Goal: Task Accomplishment & Management: Manage account settings

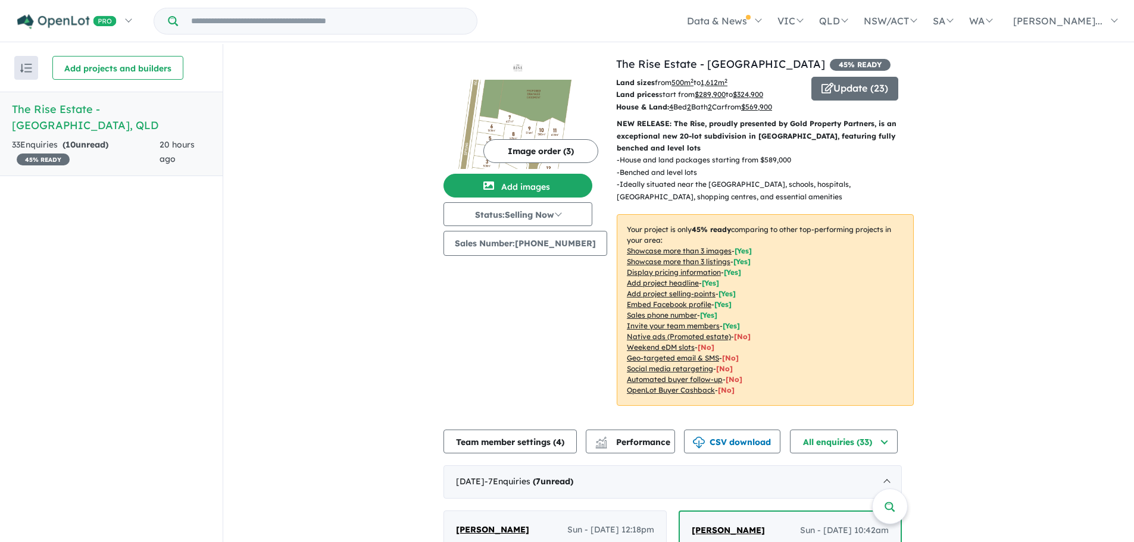
click at [48, 143] on div "33 Enquir ies ( 10 unread) 45 % READY" at bounding box center [86, 152] width 148 height 29
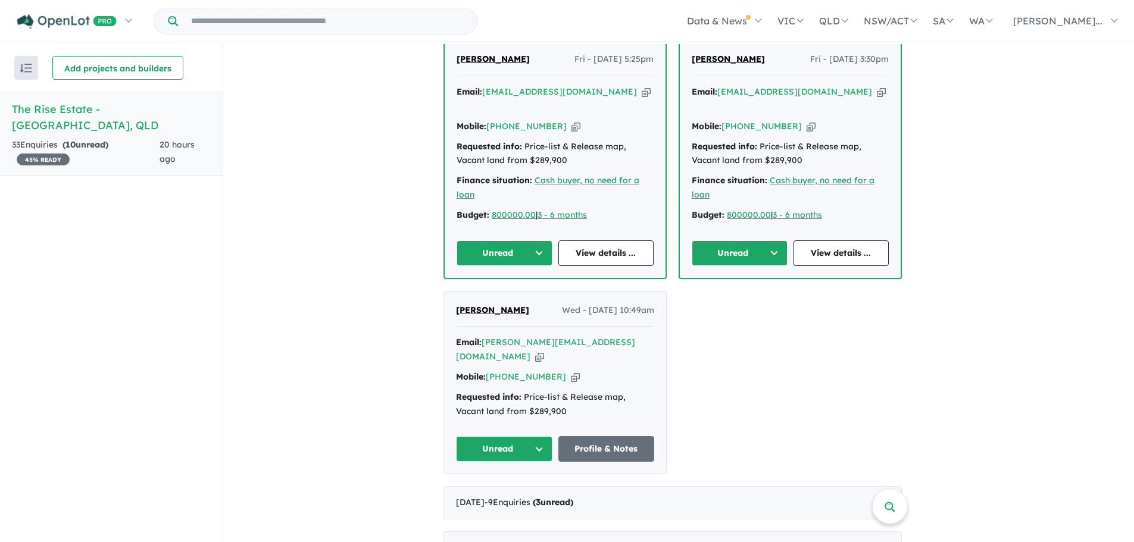
scroll to position [1012, 0]
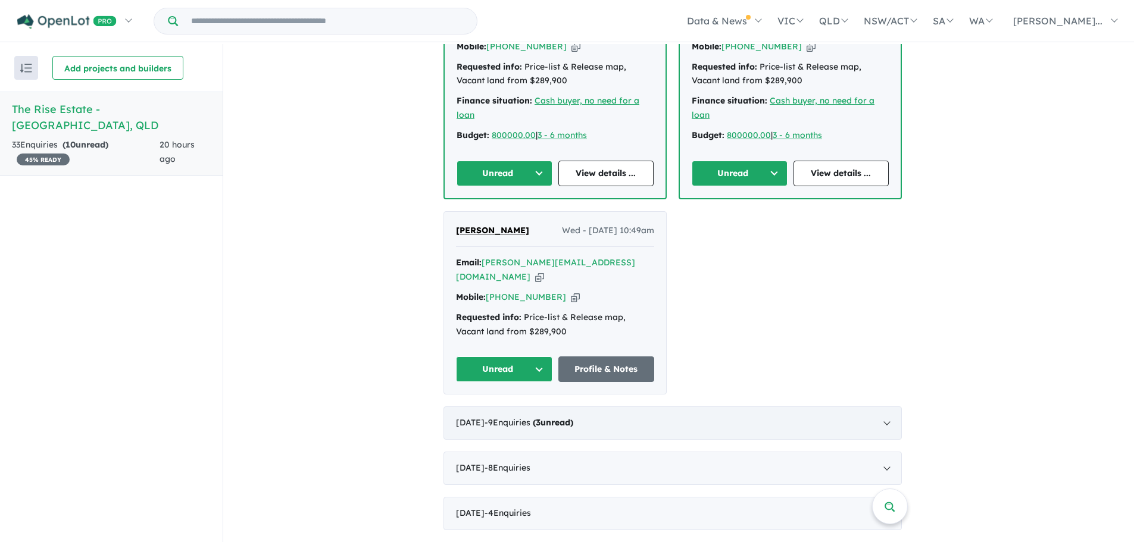
click at [669, 407] on div "July 2025 - 9 Enquir ies ( 3 unread)" at bounding box center [673, 423] width 458 height 33
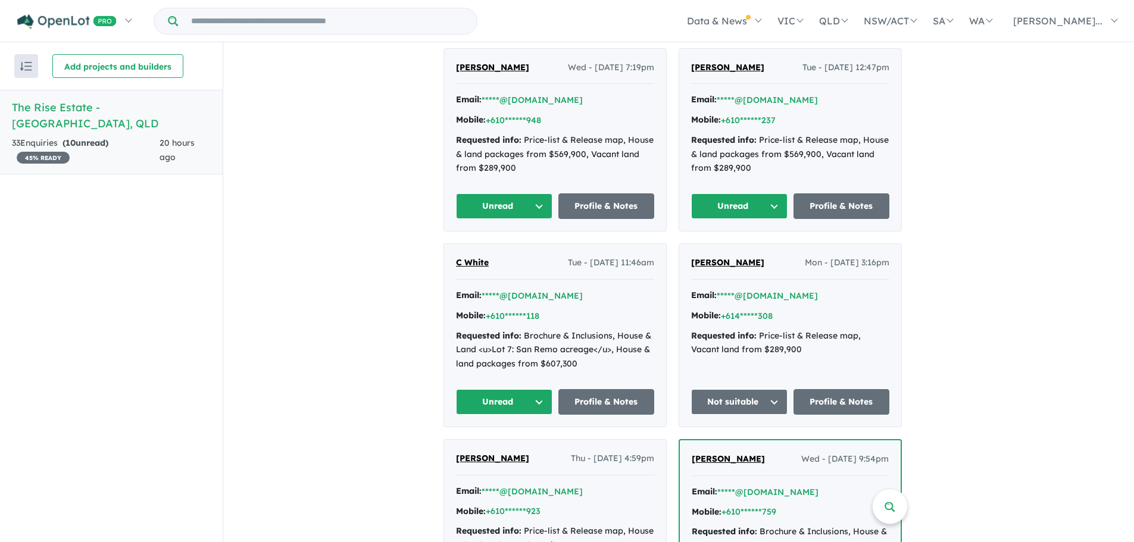
scroll to position [536, 0]
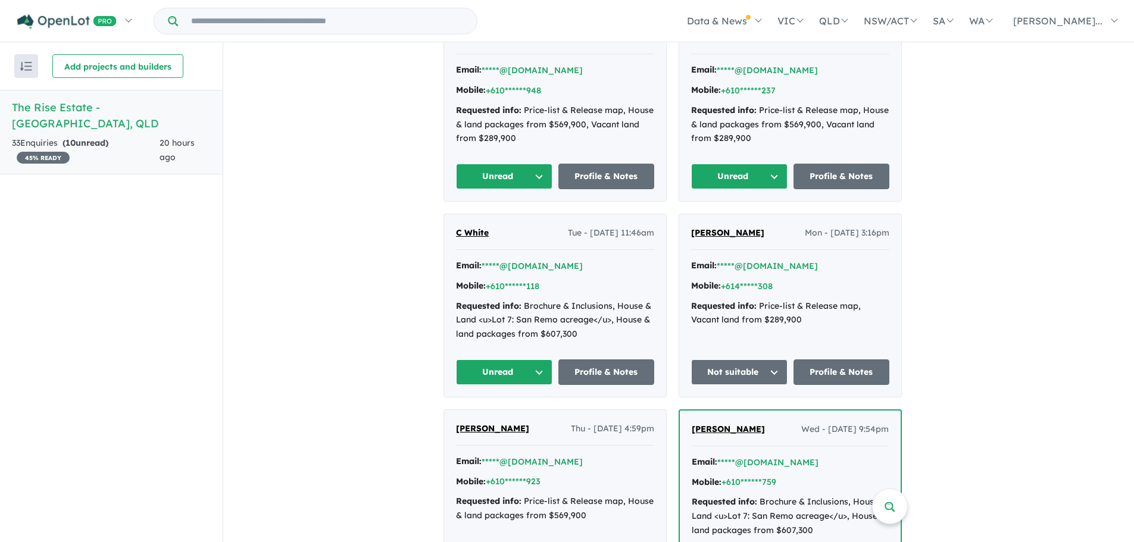
click at [517, 371] on button "Unread" at bounding box center [504, 373] width 96 height 26
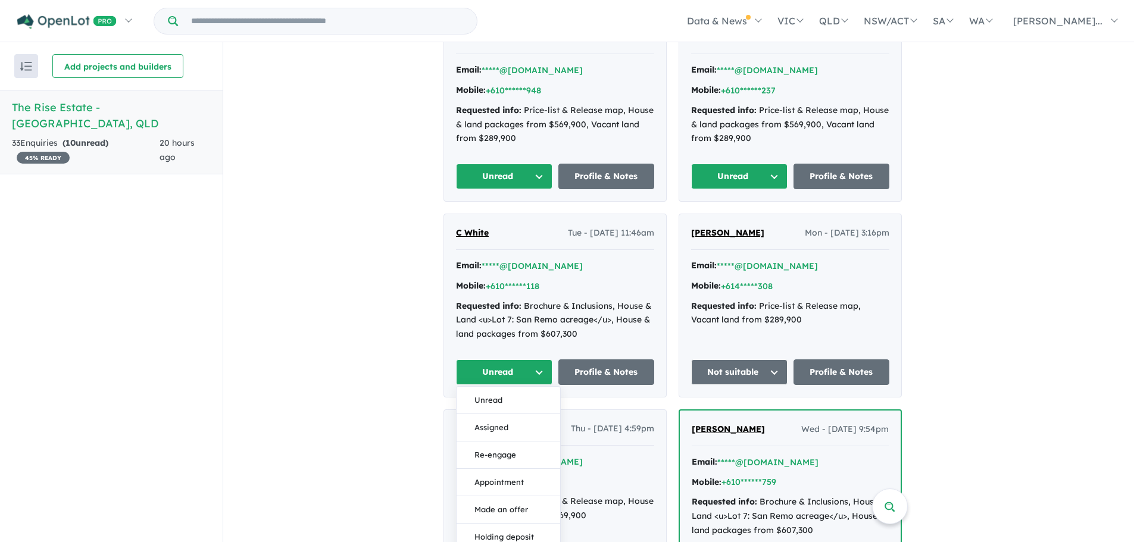
click at [566, 296] on div "Email: *****@outlook.com Mobile: +610******118 Requested info: Brochure & Inclu…" at bounding box center [555, 303] width 198 height 89
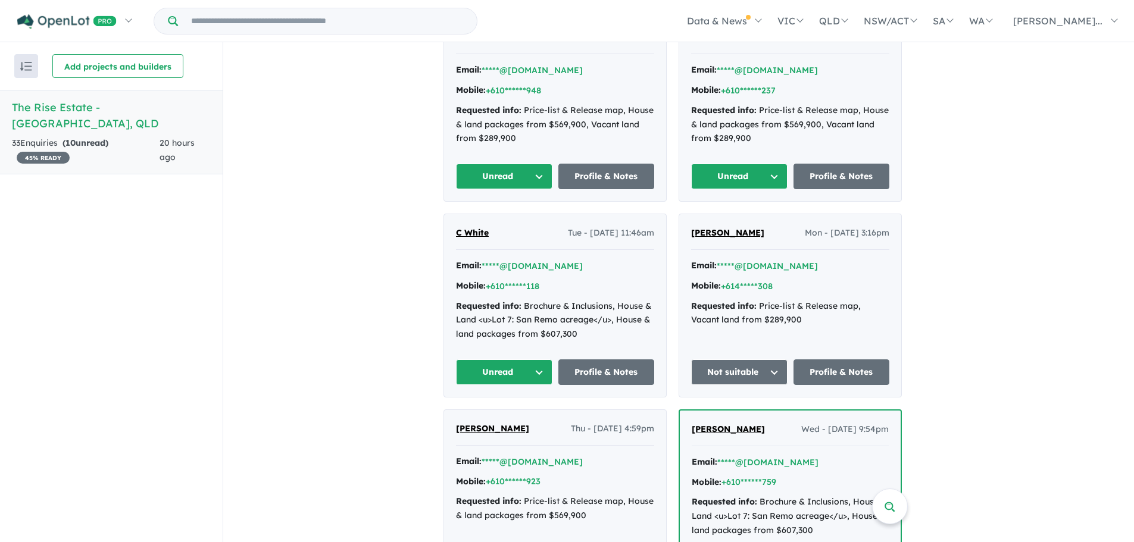
click at [480, 235] on span "C White" at bounding box center [472, 232] width 33 height 11
click at [541, 372] on button "Unread" at bounding box center [504, 373] width 96 height 26
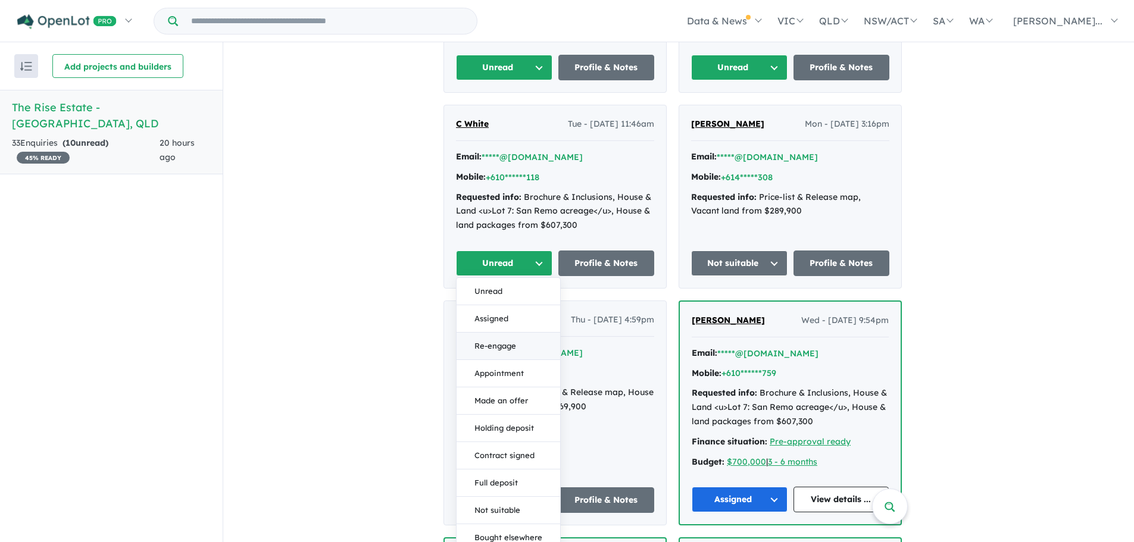
scroll to position [655, 0]
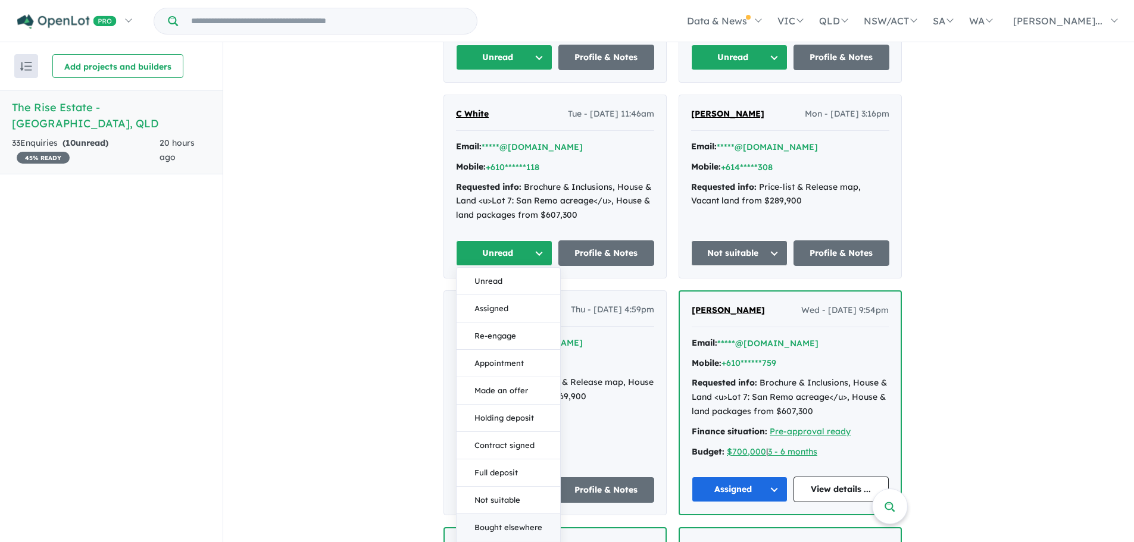
click at [507, 526] on button "Bought elsewhere" at bounding box center [509, 527] width 104 height 27
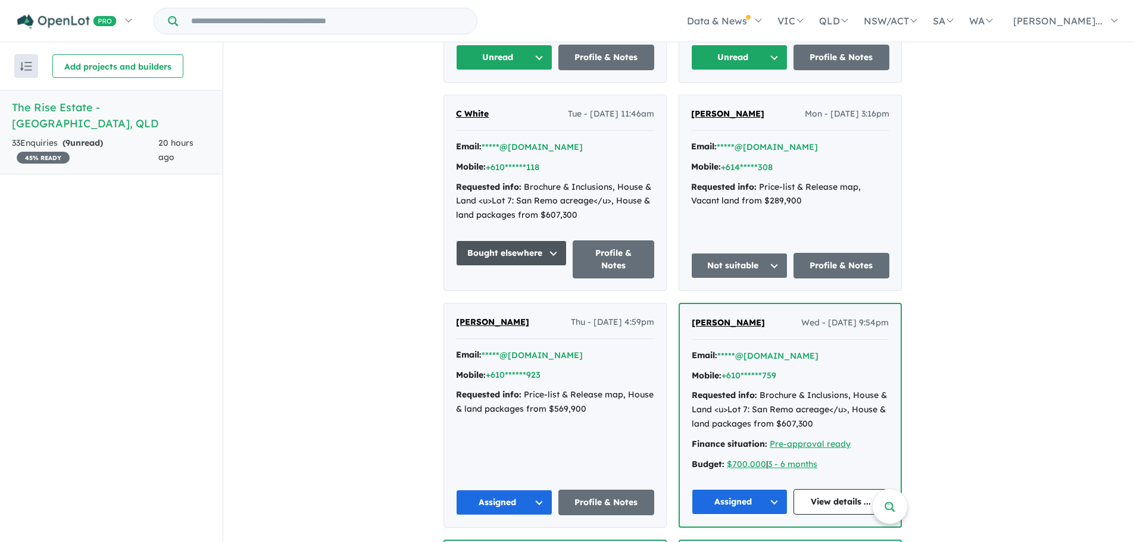
scroll to position [417, 0]
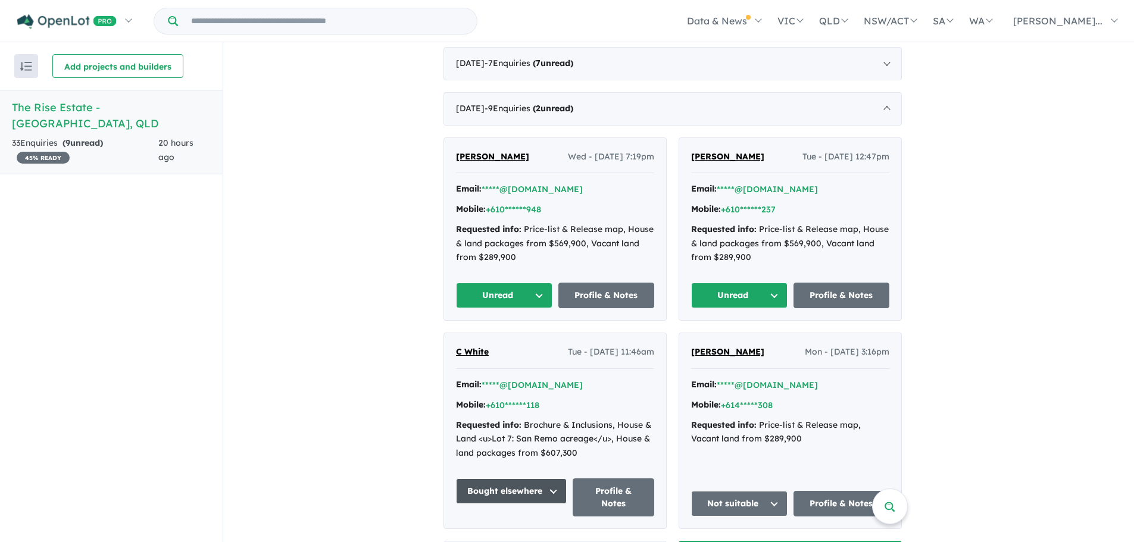
click at [773, 291] on button "Unread" at bounding box center [739, 296] width 96 height 26
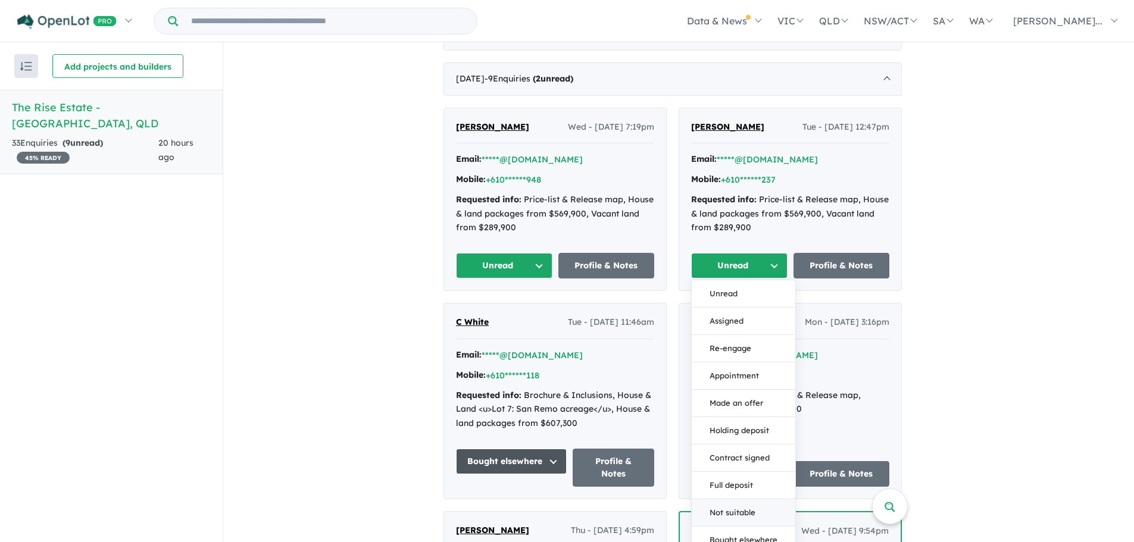
scroll to position [476, 0]
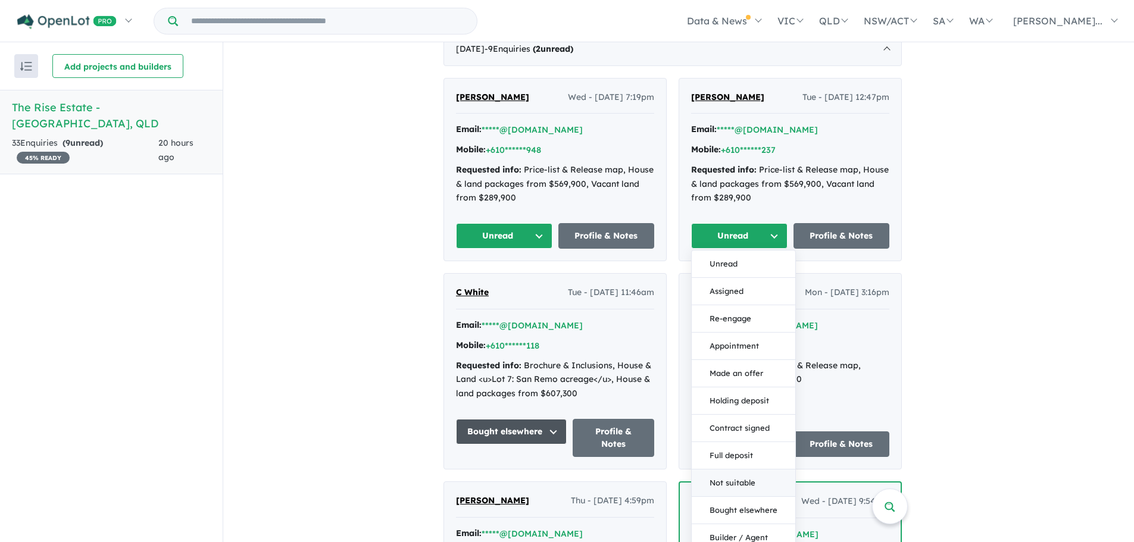
click at [736, 476] on button "Not suitable" at bounding box center [744, 483] width 104 height 27
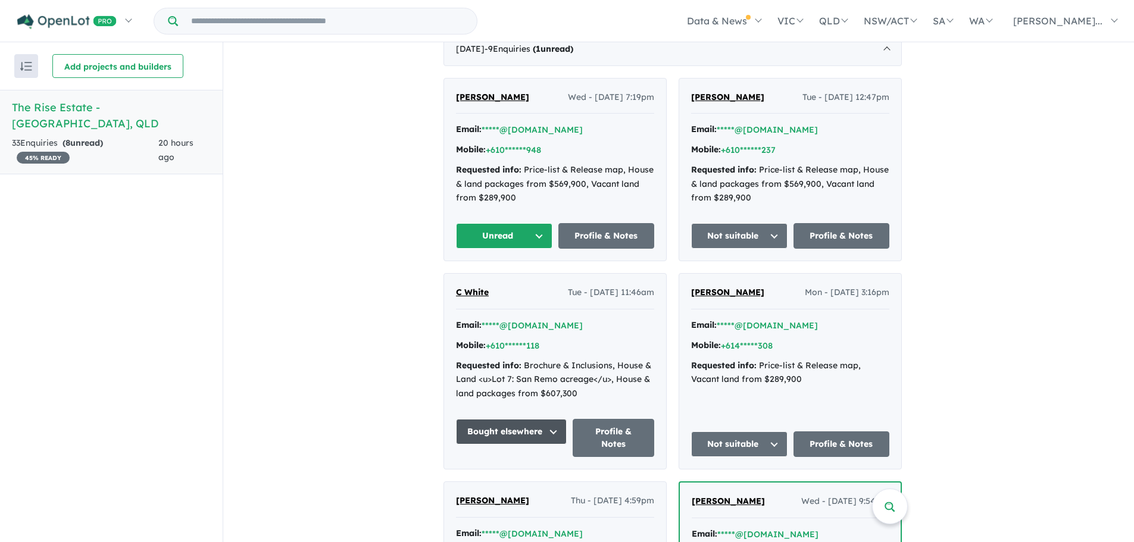
click at [533, 238] on button "Unread" at bounding box center [504, 236] width 96 height 26
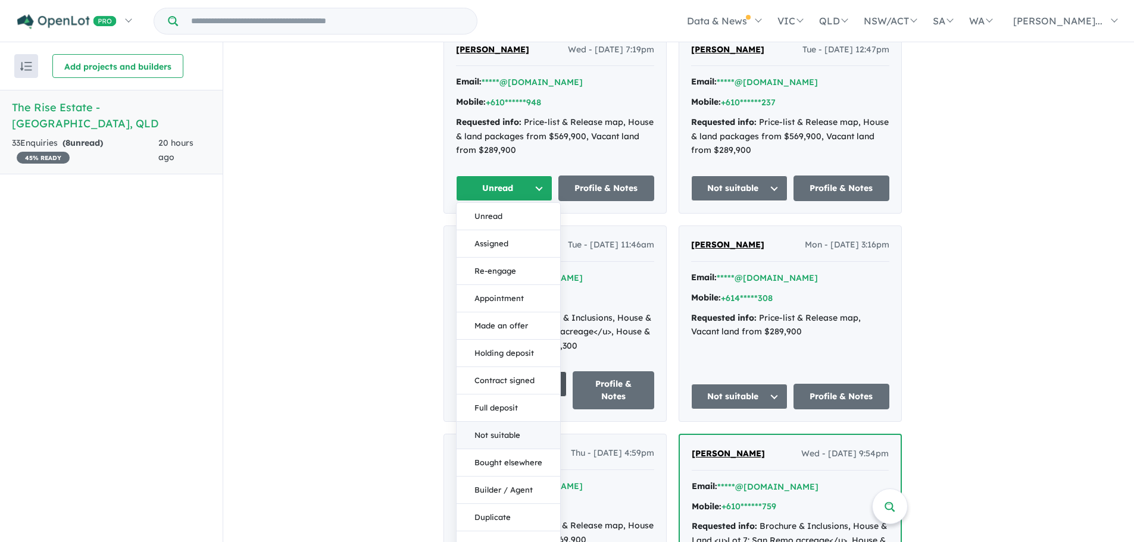
scroll to position [655, 0]
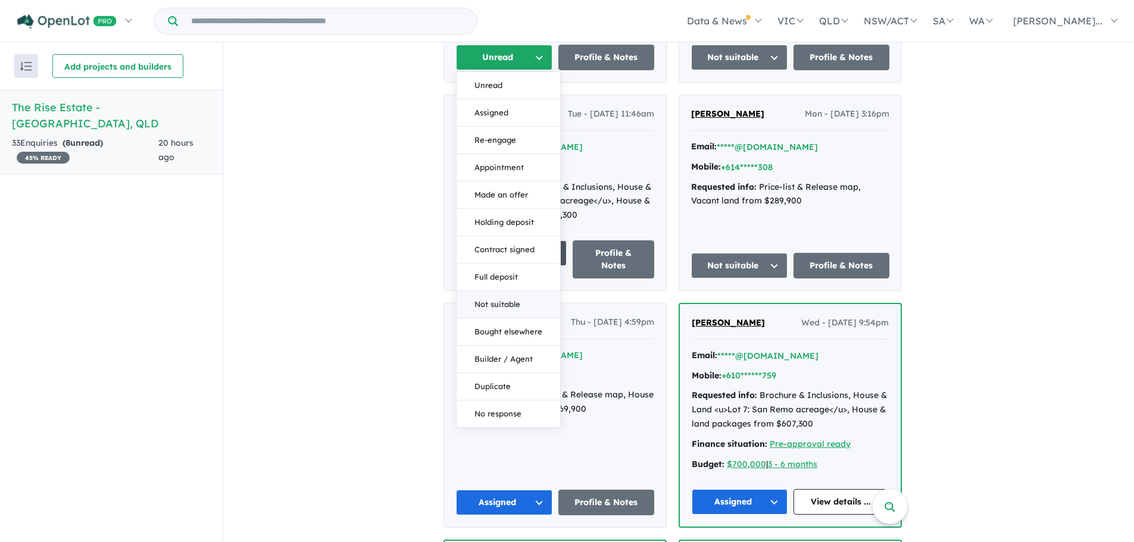
click at [507, 304] on button "Not suitable" at bounding box center [509, 304] width 104 height 27
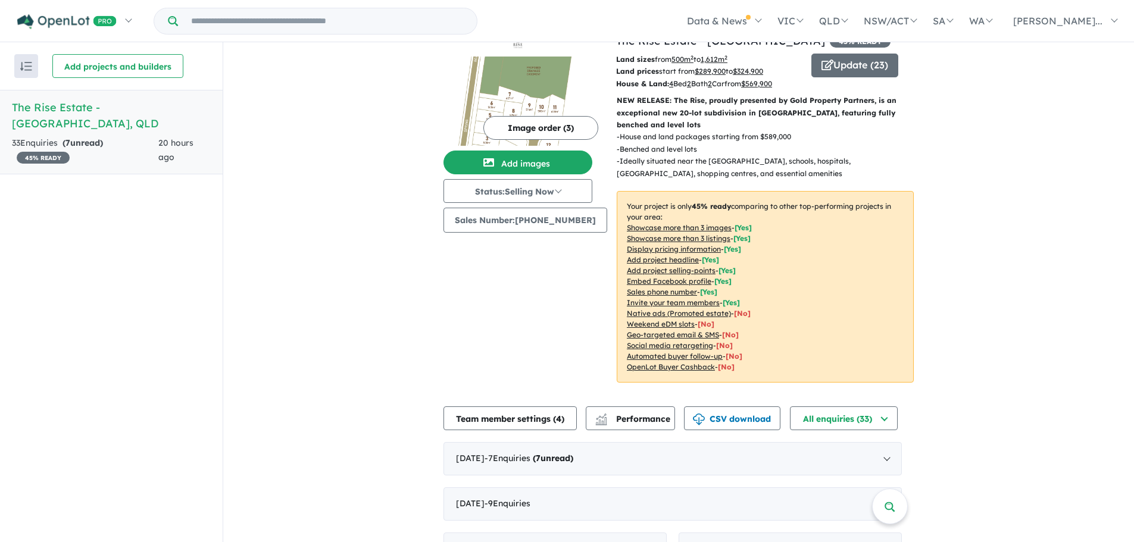
scroll to position [0, 0]
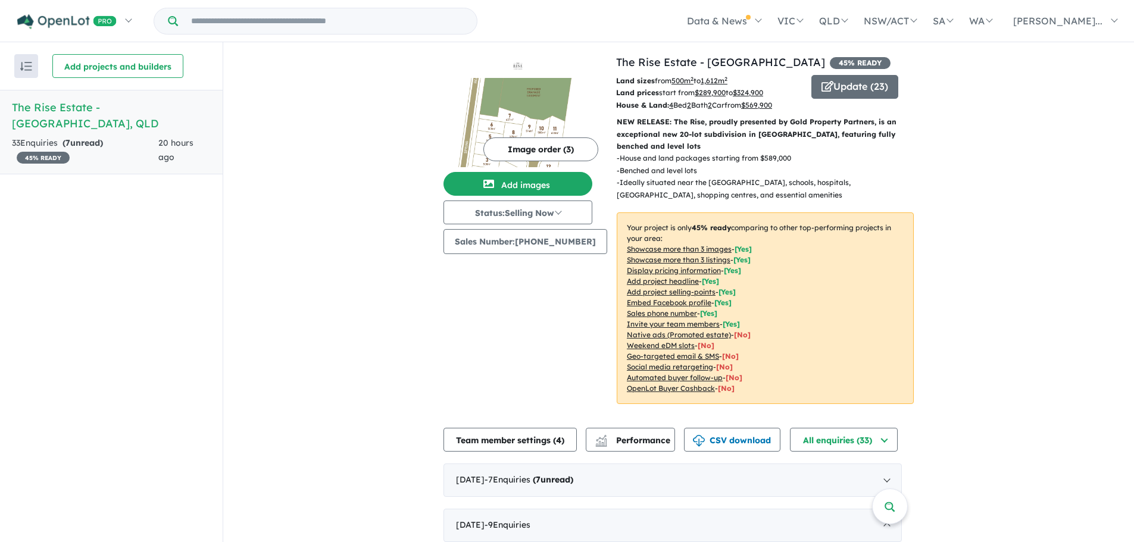
click at [85, 139] on strong "( 7 unread)" at bounding box center [83, 143] width 40 height 11
click at [45, 140] on div "33 Enquir ies ( 7 unread) 45 % READY" at bounding box center [85, 150] width 146 height 29
click at [56, 104] on h5 "The Rise Estate - Victory Heights , QLD" at bounding box center [111, 115] width 199 height 32
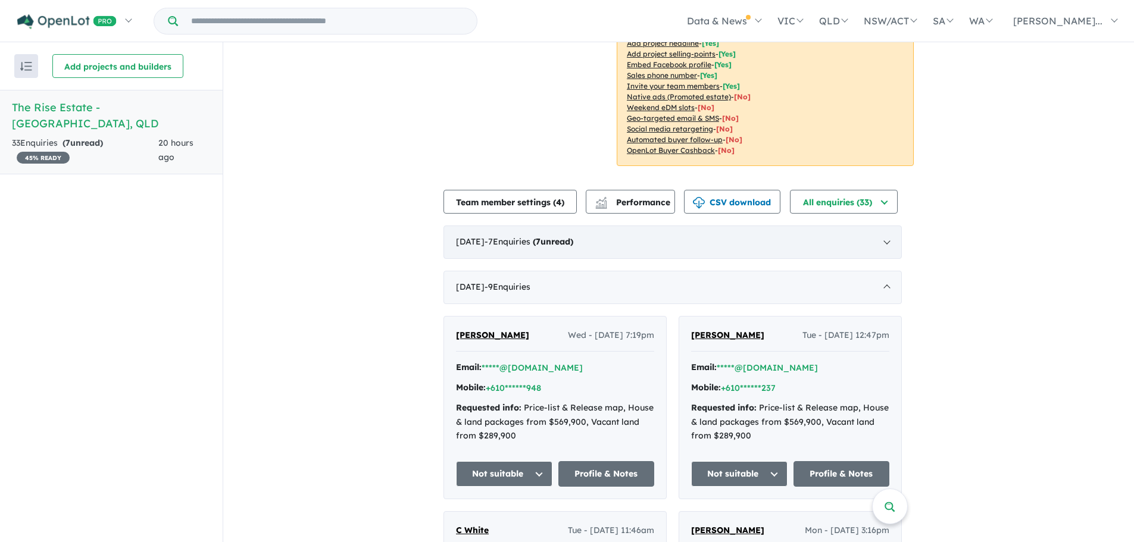
click at [573, 242] on strong "( 7 unread)" at bounding box center [553, 241] width 40 height 11
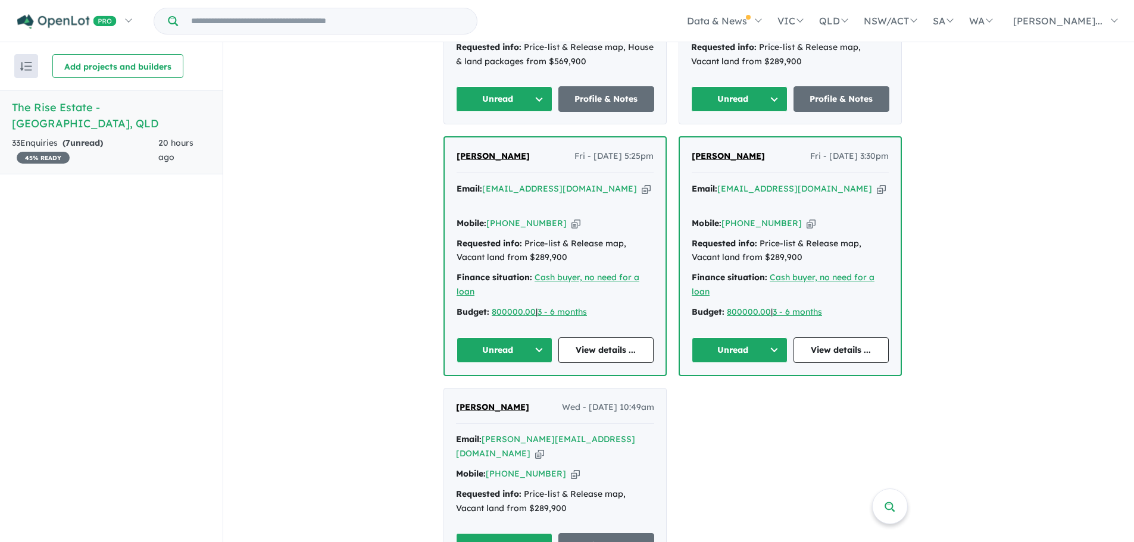
scroll to position [1072, 0]
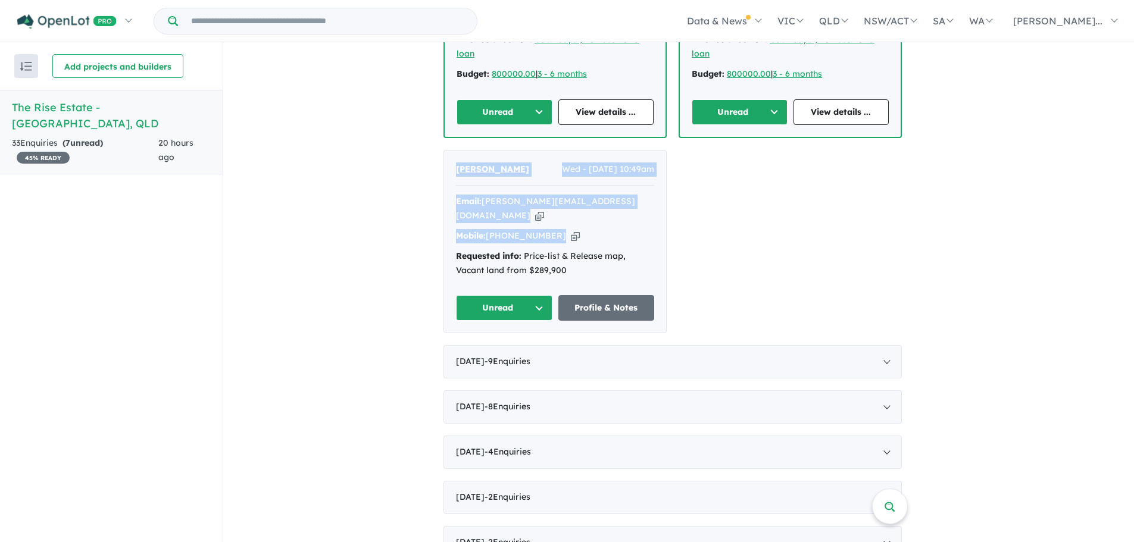
drag, startPoint x: 577, startPoint y: 195, endPoint x: 458, endPoint y: 139, distance: 131.6
click at [458, 151] on div "Astha Pokharel Wed - 13/08/2025, 10:49am Email: astha.shusil151@gmail.com Copie…" at bounding box center [555, 242] width 222 height 183
copy div "Astha Pokharel Wed - 13/08/2025, 10:49am Email: astha.shusil151@gmail.com Copie…"
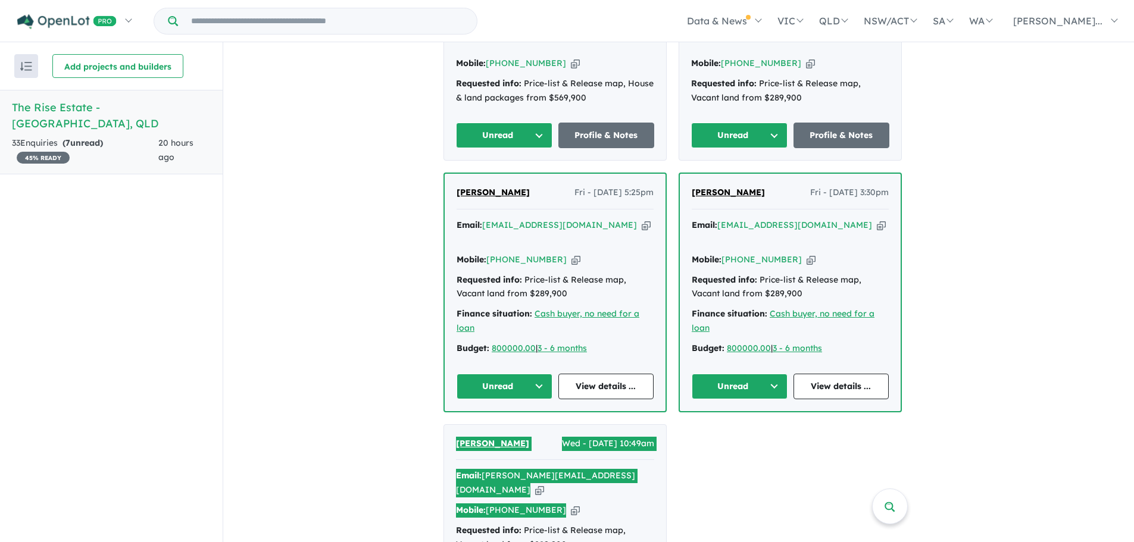
scroll to position [774, 0]
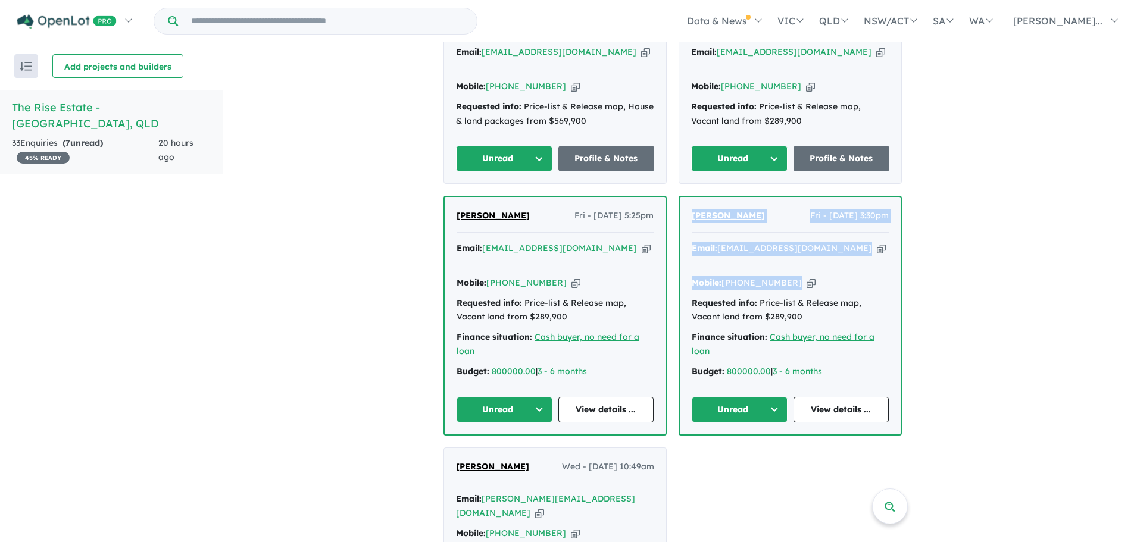
drag, startPoint x: 694, startPoint y: 195, endPoint x: 834, endPoint y: 249, distance: 150.2
click at [834, 249] on div "Loma Barnard Fri - 15/08/2025, 3:30pm Email: lindix1962@gmail.com Copied! Mobil…" at bounding box center [790, 315] width 221 height 237
copy div "Loma Barnard Fri - 15/08/2025, 3:30pm Email: lindix1962@gmail.com Copied! Mobil…"
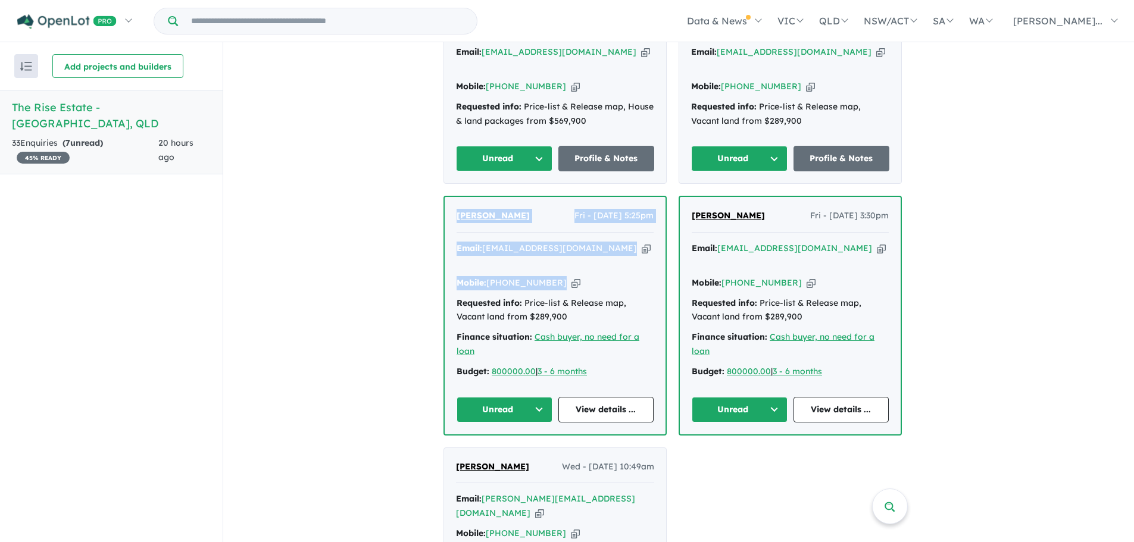
drag, startPoint x: 588, startPoint y: 254, endPoint x: 432, endPoint y: 207, distance: 162.9
click at [432, 207] on div "View all projects in your account The Rise Estate - Victory Heights 45 % READY …" at bounding box center [678, 90] width 911 height 1645
click at [504, 397] on button "Unread" at bounding box center [505, 410] width 96 height 26
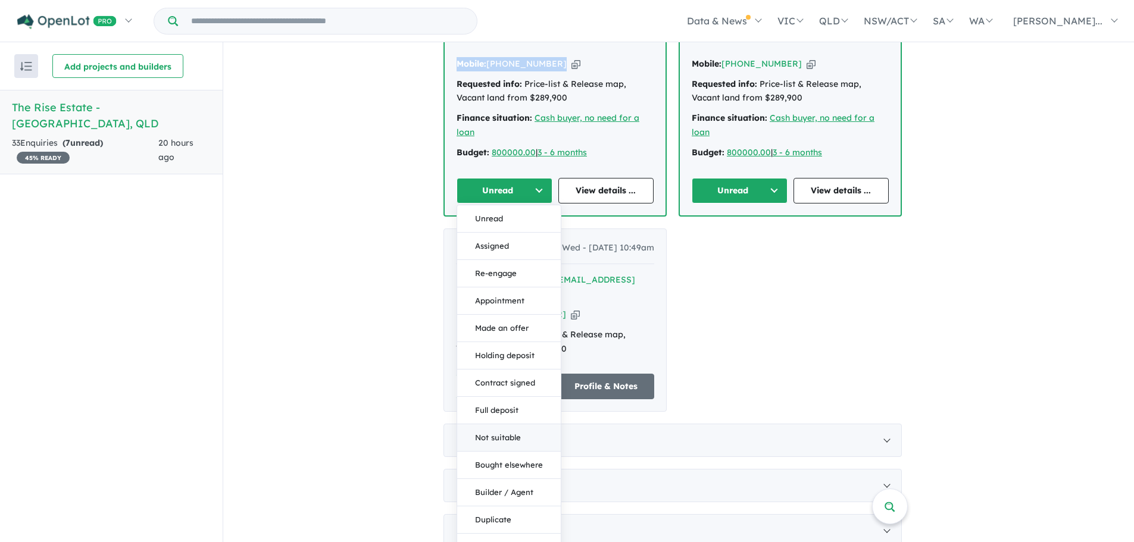
scroll to position [1012, 0]
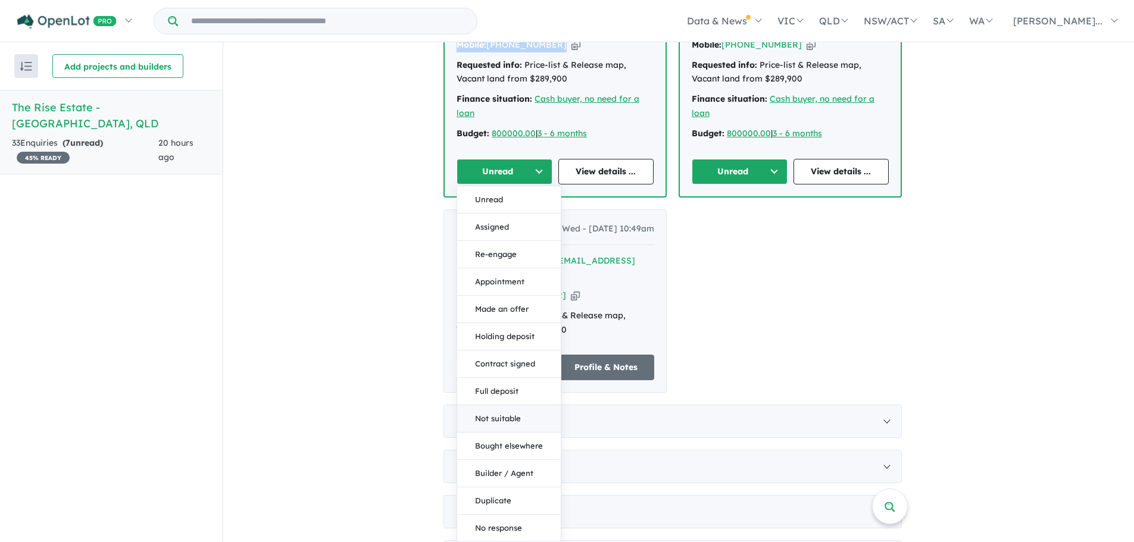
click at [498, 405] on button "Not suitable" at bounding box center [509, 418] width 104 height 27
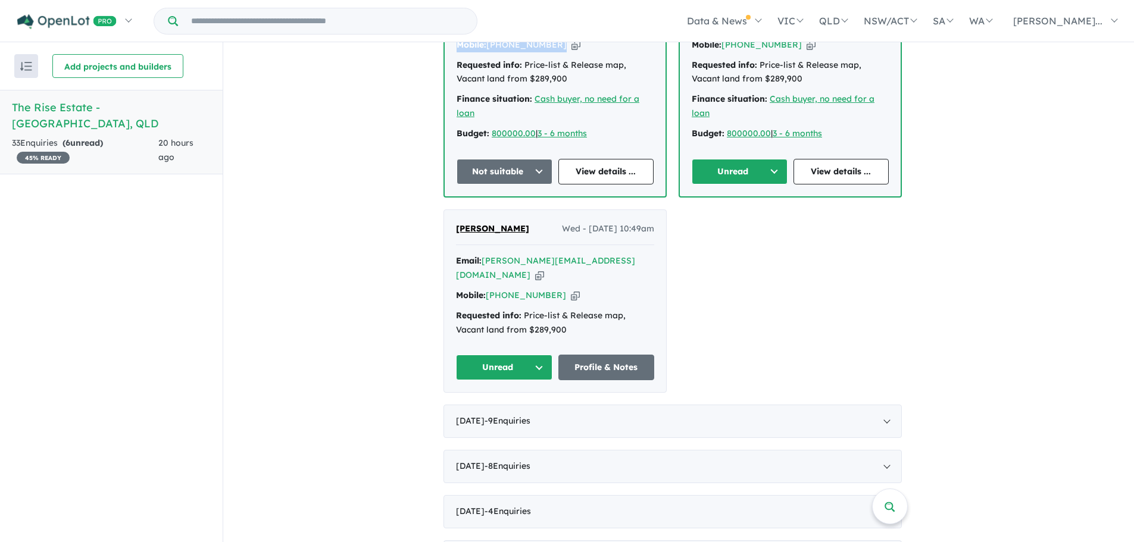
click at [545, 355] on button "Unread" at bounding box center [504, 368] width 96 height 26
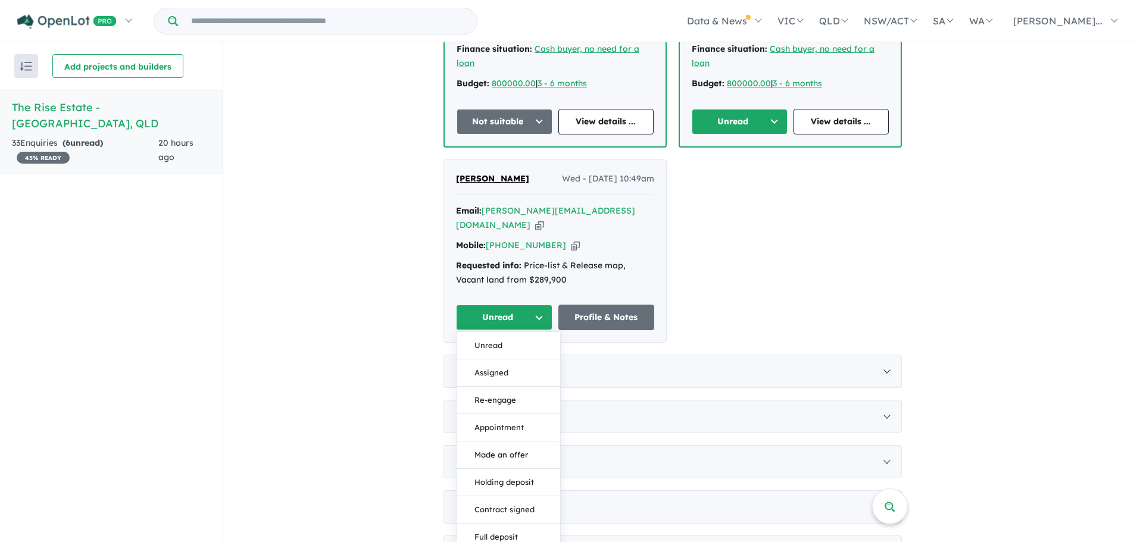
scroll to position [1131, 0]
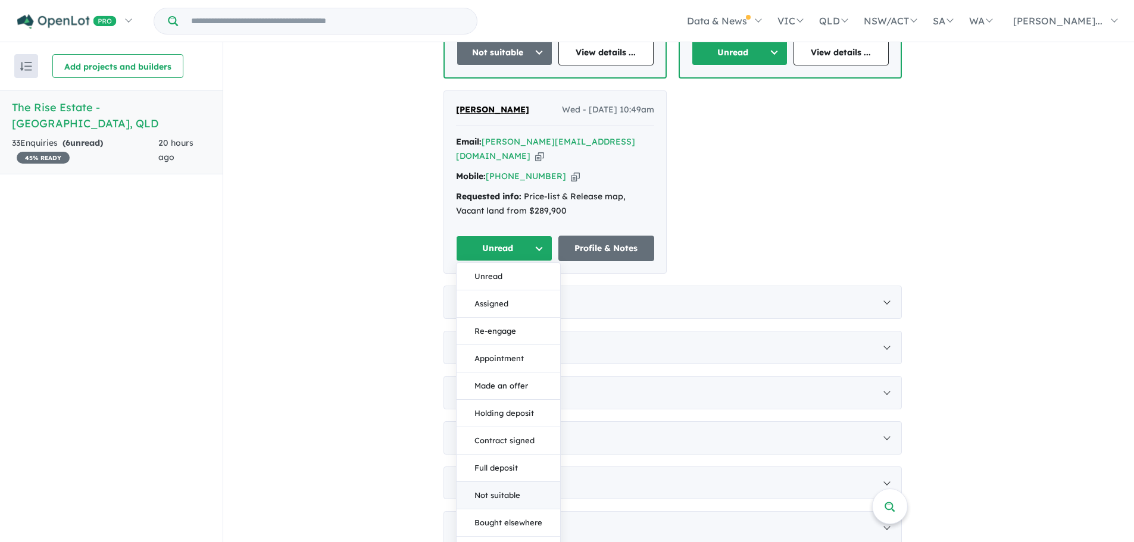
click at [481, 482] on button "Not suitable" at bounding box center [509, 495] width 104 height 27
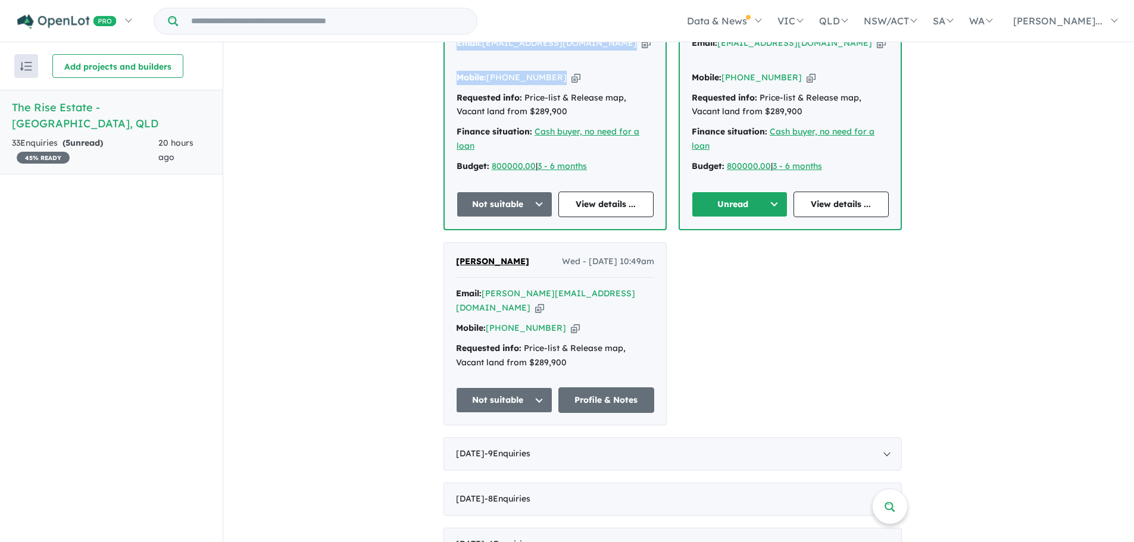
scroll to position [865, 0]
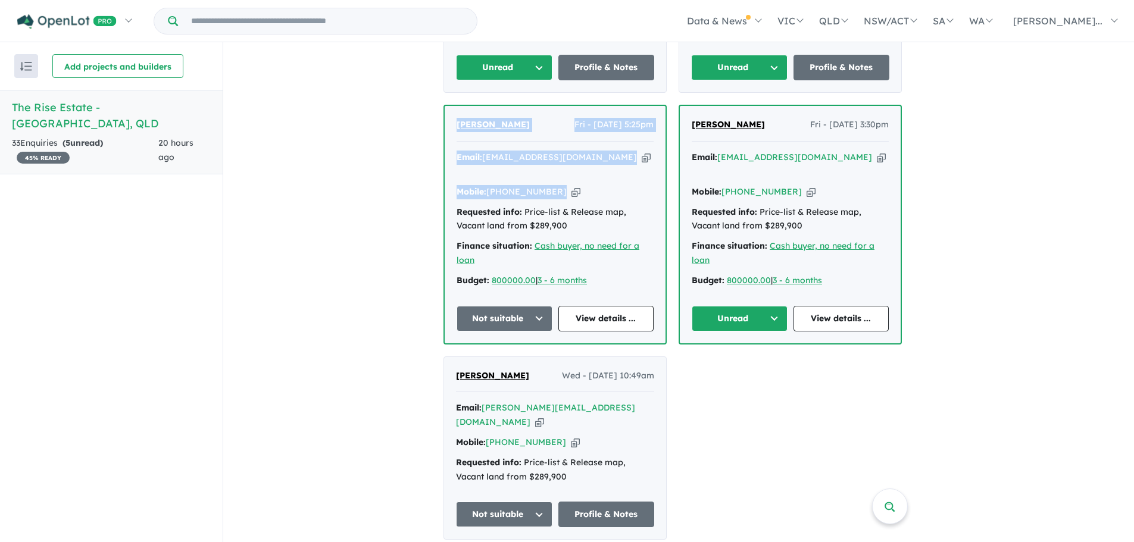
click at [776, 306] on button "Unread" at bounding box center [740, 319] width 96 height 26
drag, startPoint x: 743, startPoint y: 536, endPoint x: 761, endPoint y: 523, distance: 23.0
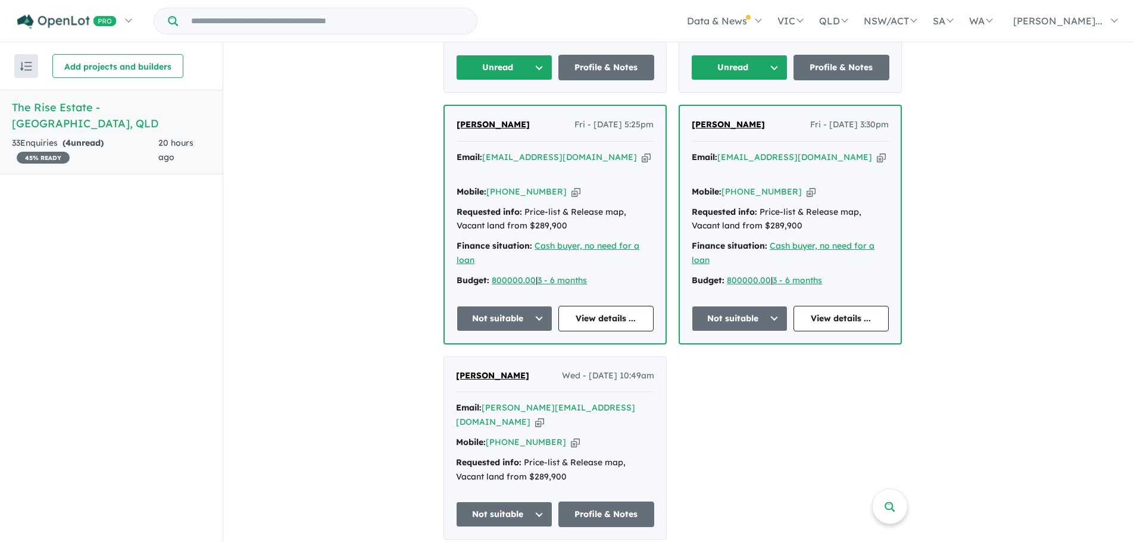
click at [1063, 293] on div "View all projects in your account The Rise Estate - Victory Heights 45 % READY …" at bounding box center [678, -1] width 911 height 1645
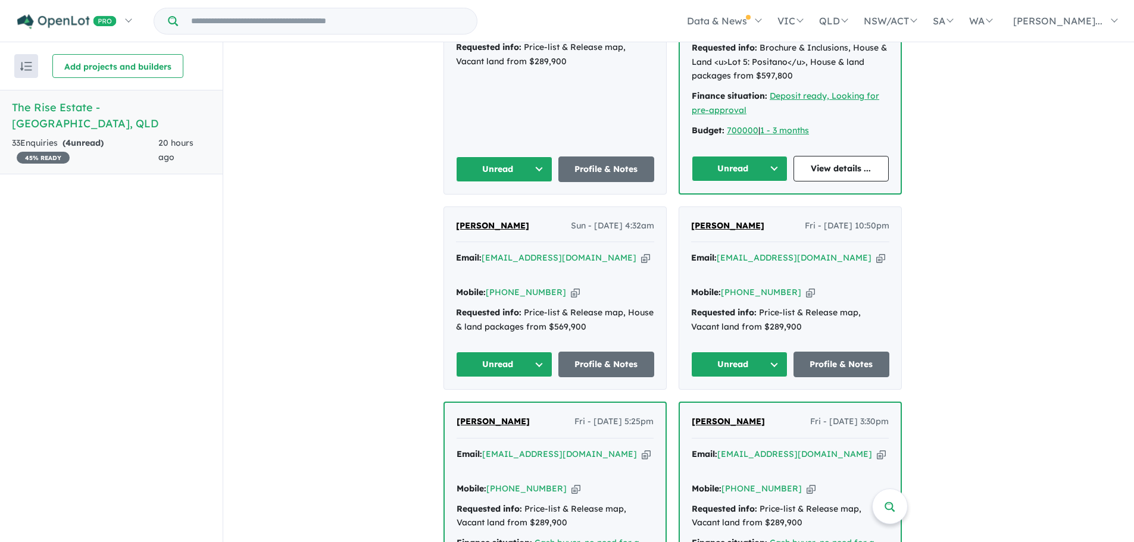
scroll to position [567, 0]
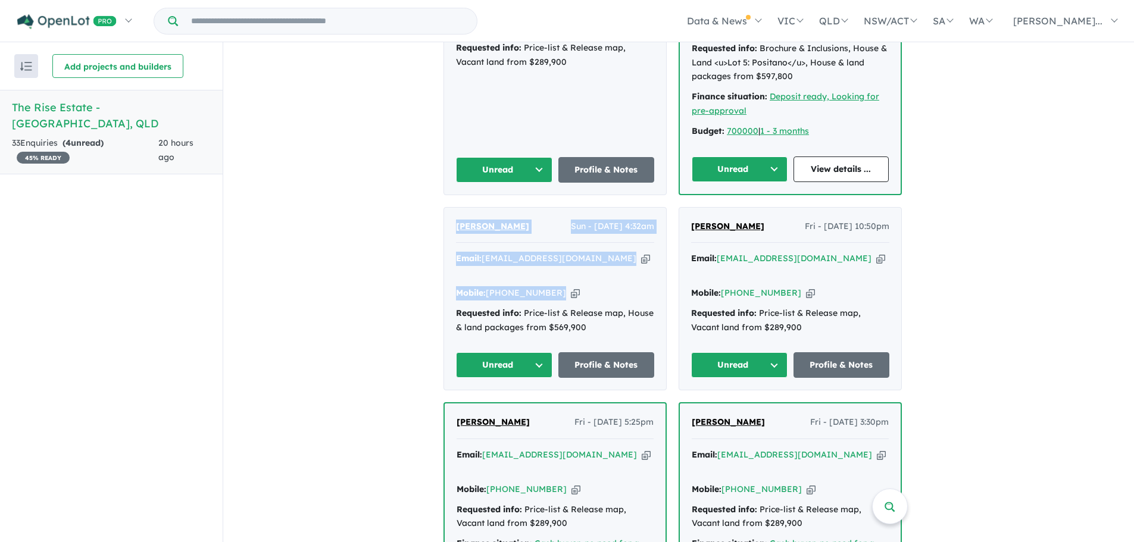
drag, startPoint x: 577, startPoint y: 277, endPoint x: 460, endPoint y: 224, distance: 129.2
click at [460, 224] on div "Ashish George Sun - 17/08/2025, 4:32am Email: ashishgeorge1409@gmail.com Copied…" at bounding box center [555, 299] width 222 height 183
copy div "Ashish George Sun - 17/08/2025, 4:32am Email: ashishgeorge1409@gmail.com Copied…"
click at [526, 352] on button "Unread" at bounding box center [504, 365] width 96 height 26
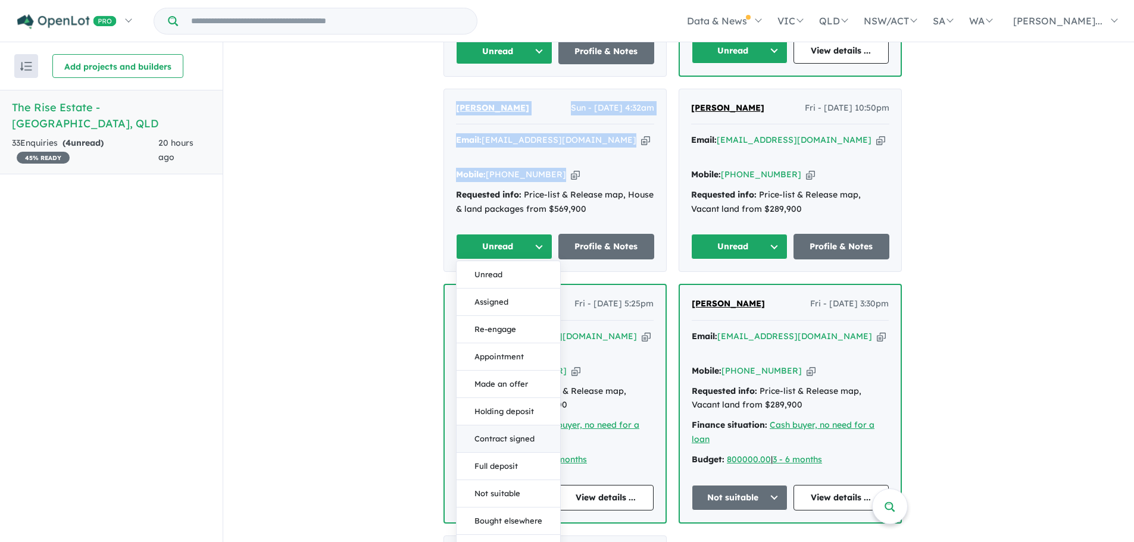
scroll to position [686, 0]
click at [510, 507] on button "Bought elsewhere" at bounding box center [509, 520] width 104 height 27
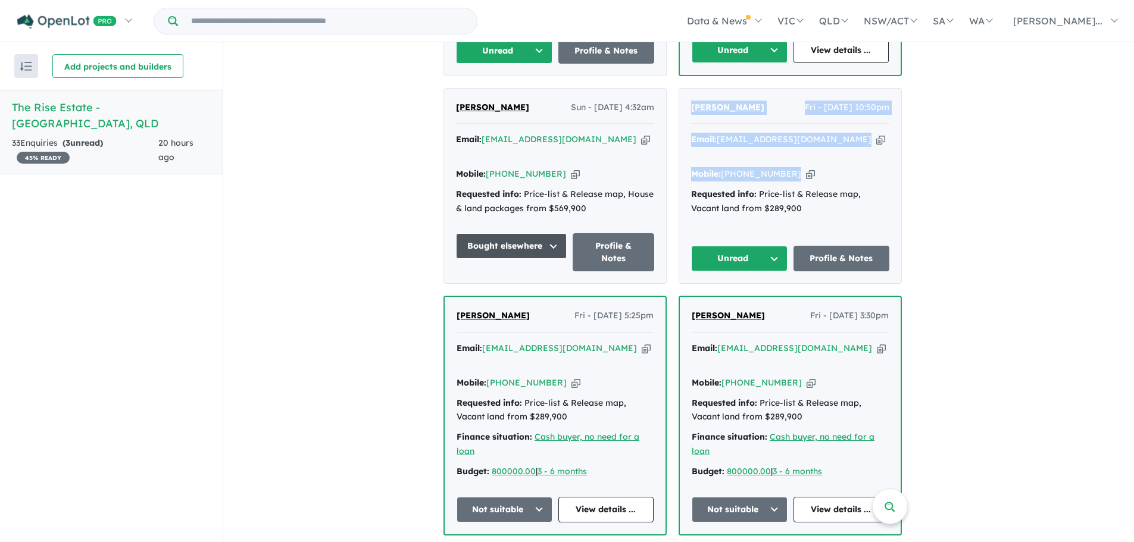
drag, startPoint x: 810, startPoint y: 159, endPoint x: 691, endPoint y: 113, distance: 127.2
click at [691, 113] on div "Dean Pearce Fri - 15/08/2025, 10:50pm Email: dhlpgravel@hotmail.com Copied! Mob…" at bounding box center [790, 186] width 222 height 195
copy div "Dean Pearce Fri - 15/08/2025, 10:50pm Email: dhlpgravel@hotmail.com Copied! Mob…"
click at [760, 246] on button "Unread" at bounding box center [739, 259] width 96 height 26
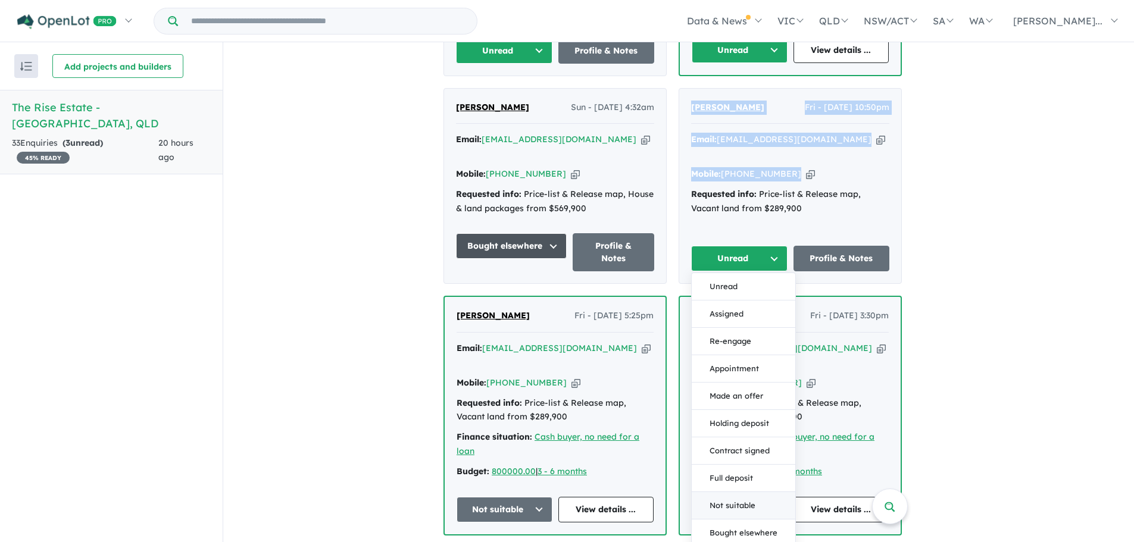
click at [730, 495] on button "Not suitable" at bounding box center [744, 505] width 104 height 27
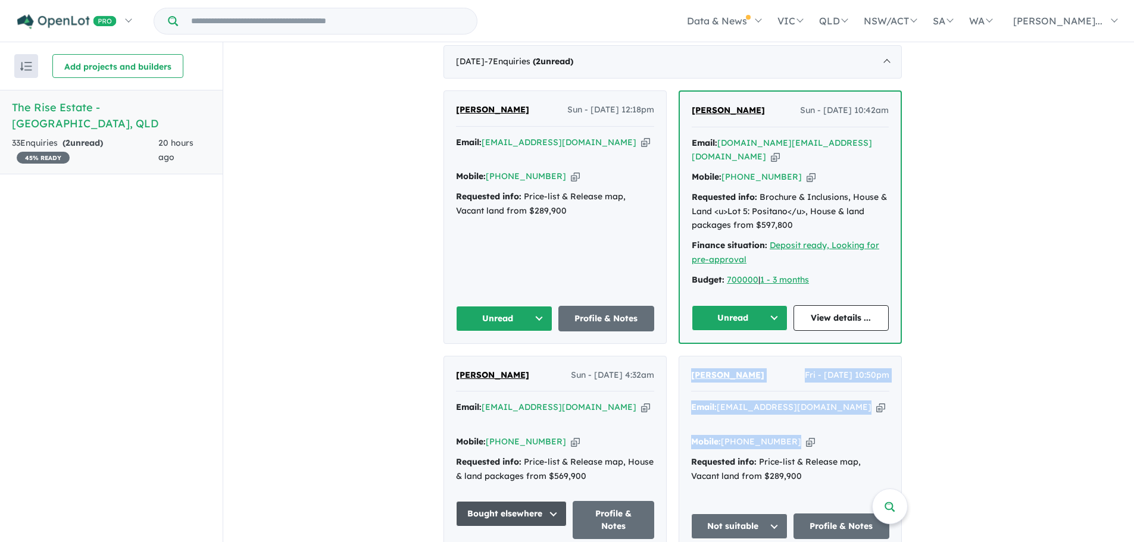
scroll to position [389, 0]
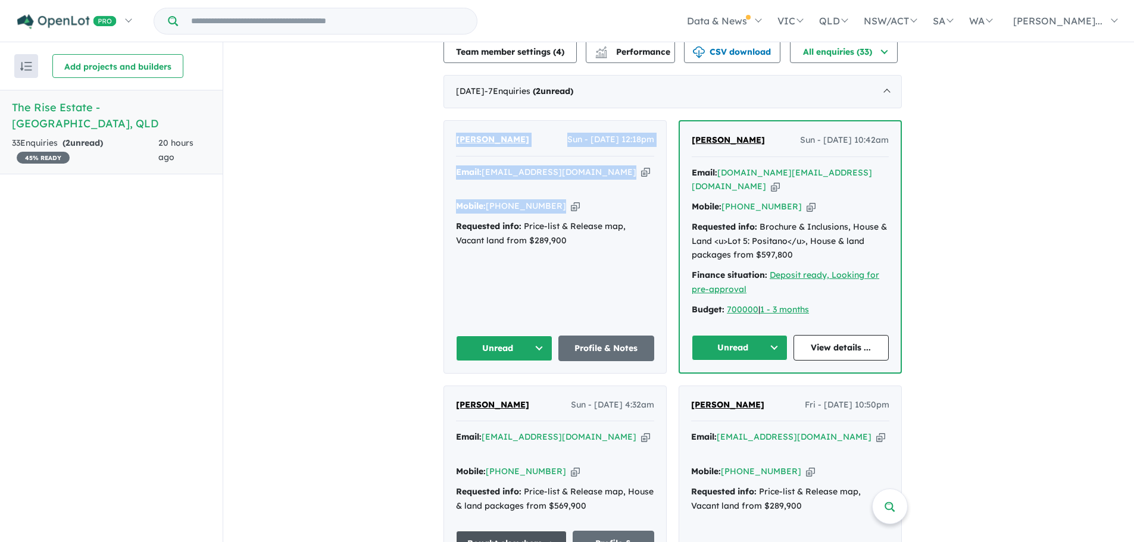
drag, startPoint x: 586, startPoint y: 187, endPoint x: 454, endPoint y: 145, distance: 138.6
click at [454, 145] on div "Mandy Rames Sun - 17/08/2025, 12:18pm Email: mrames@bigpond.net.au Copied! Mobi…" at bounding box center [555, 247] width 222 height 252
copy div "Mandy Rames Sun - 17/08/2025, 12:18pm Email: mrames@bigpond.net.au Copied! Mobi…"
click at [509, 352] on button "Unread" at bounding box center [504, 349] width 96 height 26
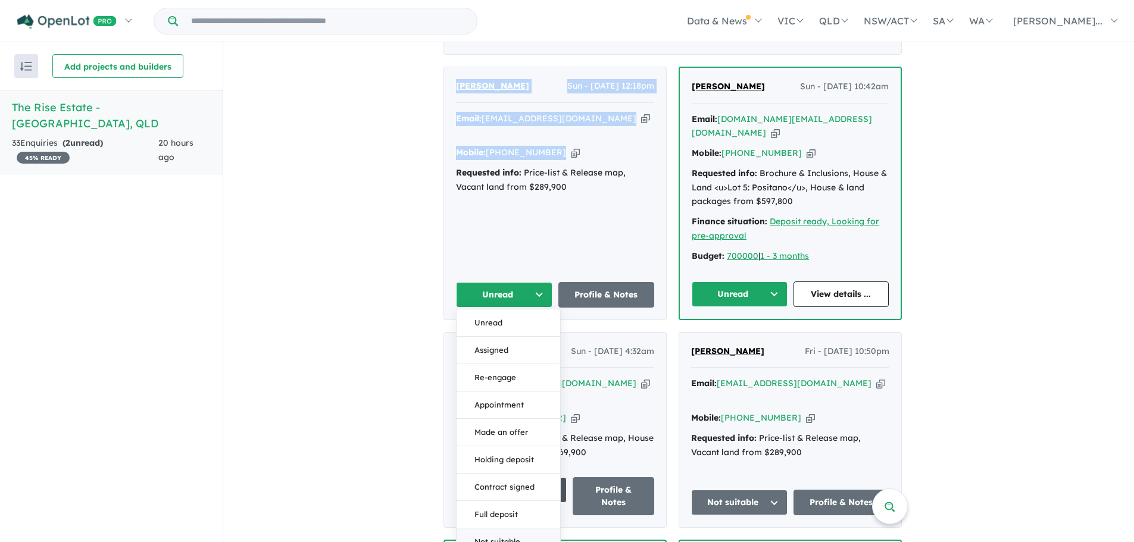
scroll to position [508, 0]
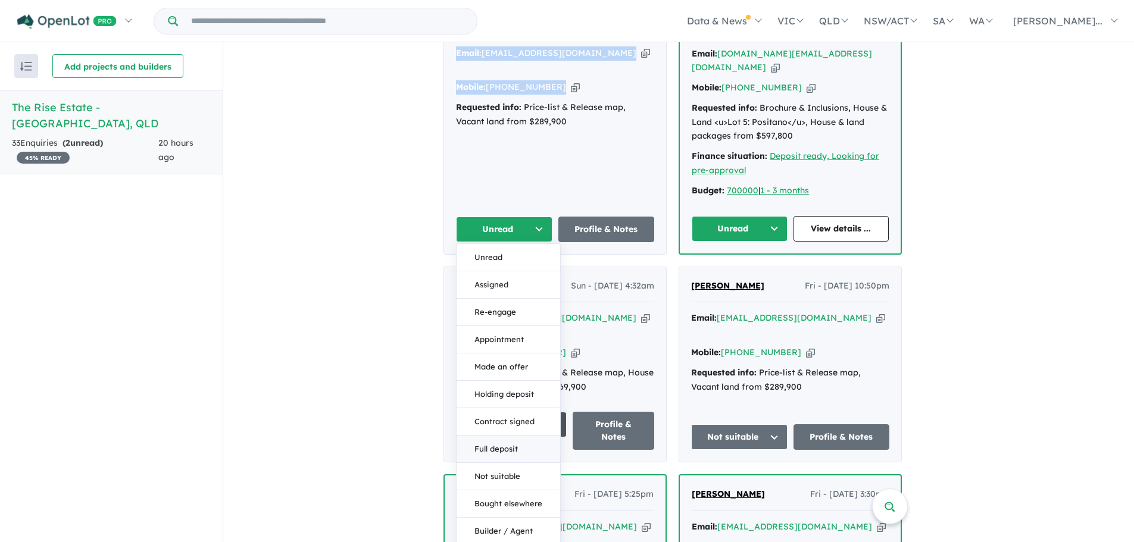
click at [508, 449] on button "Full deposit" at bounding box center [509, 449] width 104 height 27
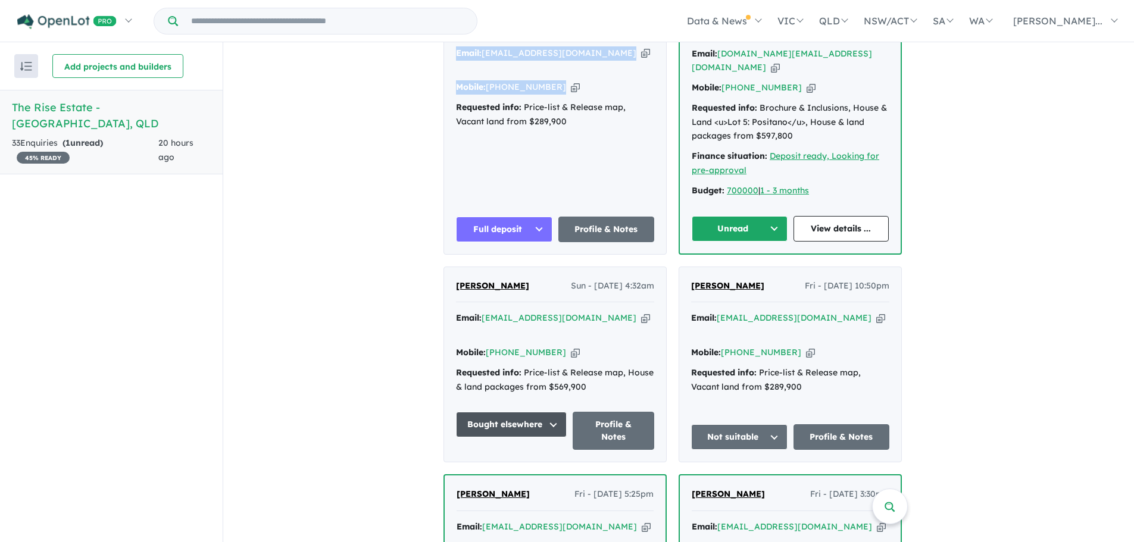
click at [489, 232] on button "Full deposit" at bounding box center [504, 230] width 96 height 26
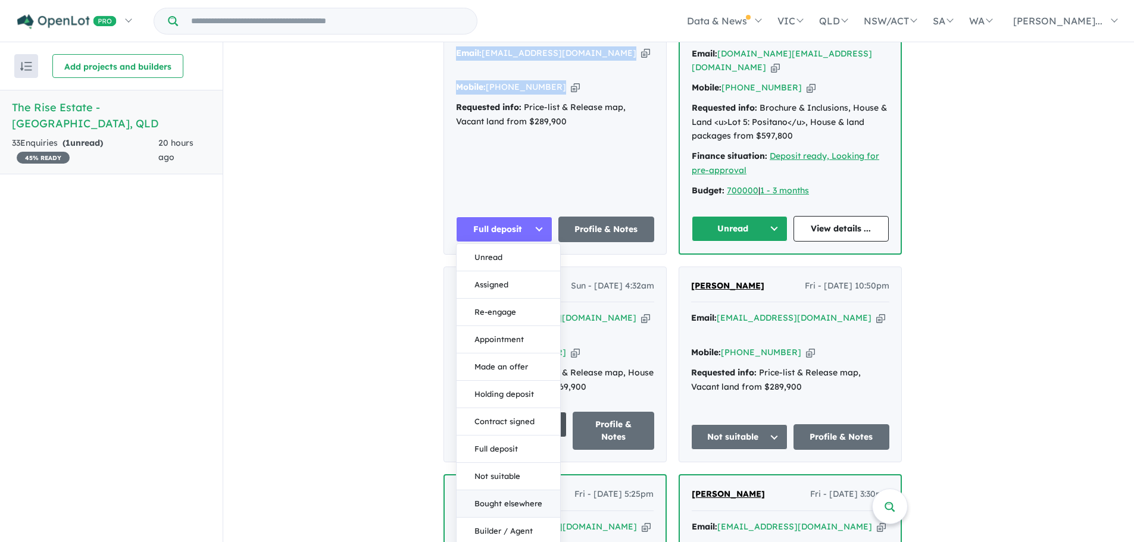
click at [520, 499] on button "Bought elsewhere" at bounding box center [509, 504] width 104 height 27
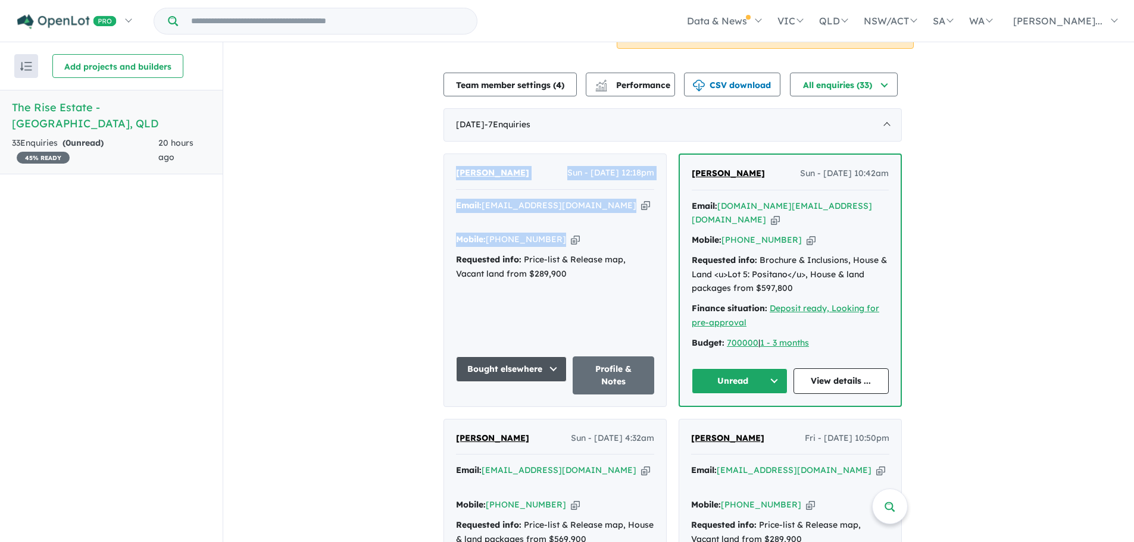
scroll to position [329, 0]
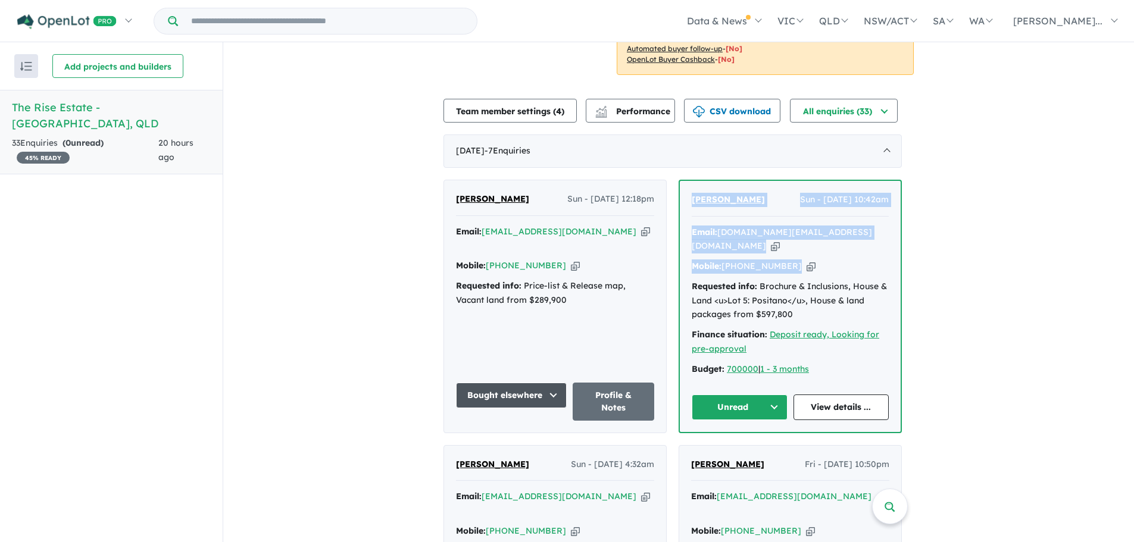
drag, startPoint x: 691, startPoint y: 191, endPoint x: 811, endPoint y: 262, distance: 139.6
click at [811, 262] on div "Kelly Carlos Sun - 17/08/2025, 10:42am Email: blinkingbeautiful.au@gmail.com Co…" at bounding box center [790, 306] width 221 height 251
copy div "Kelly Carlos Sun - 17/08/2025, 10:42am Email: blinkingbeautiful.au@gmail.com Co…"
click at [754, 399] on button "Unread" at bounding box center [740, 408] width 96 height 26
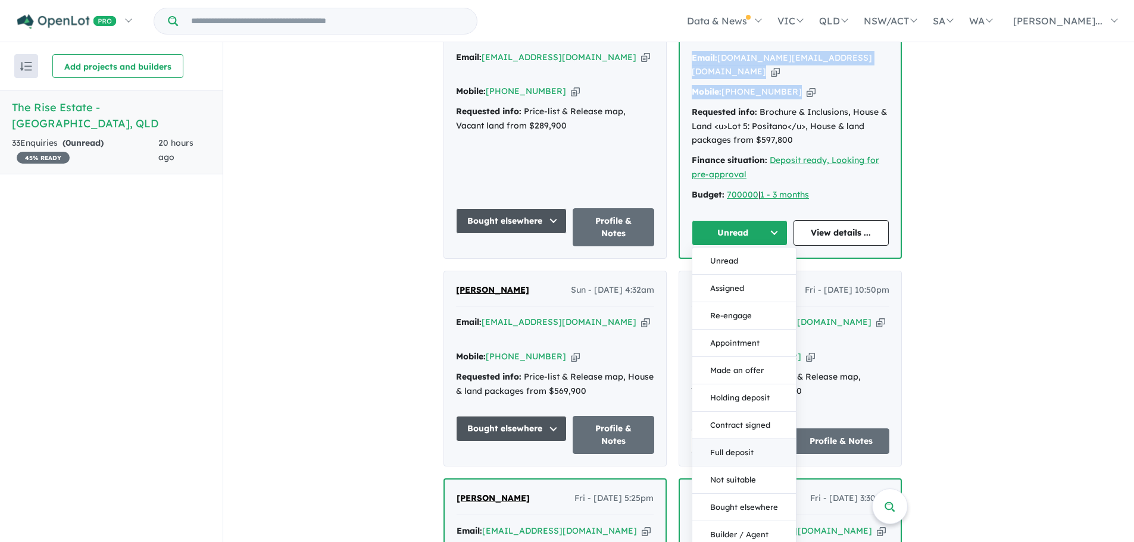
scroll to position [508, 0]
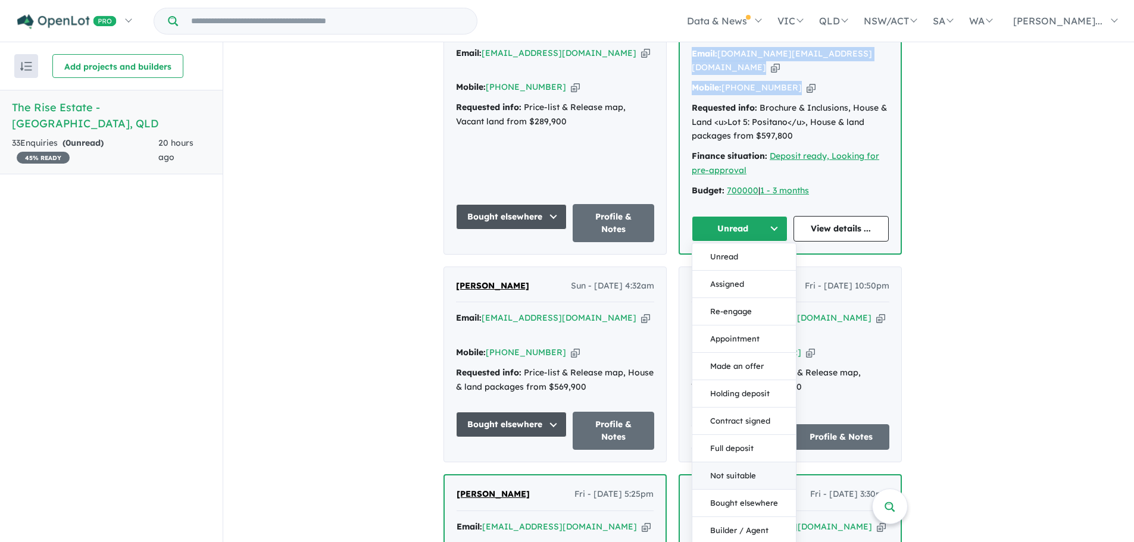
click at [738, 478] on button "Not suitable" at bounding box center [744, 476] width 104 height 27
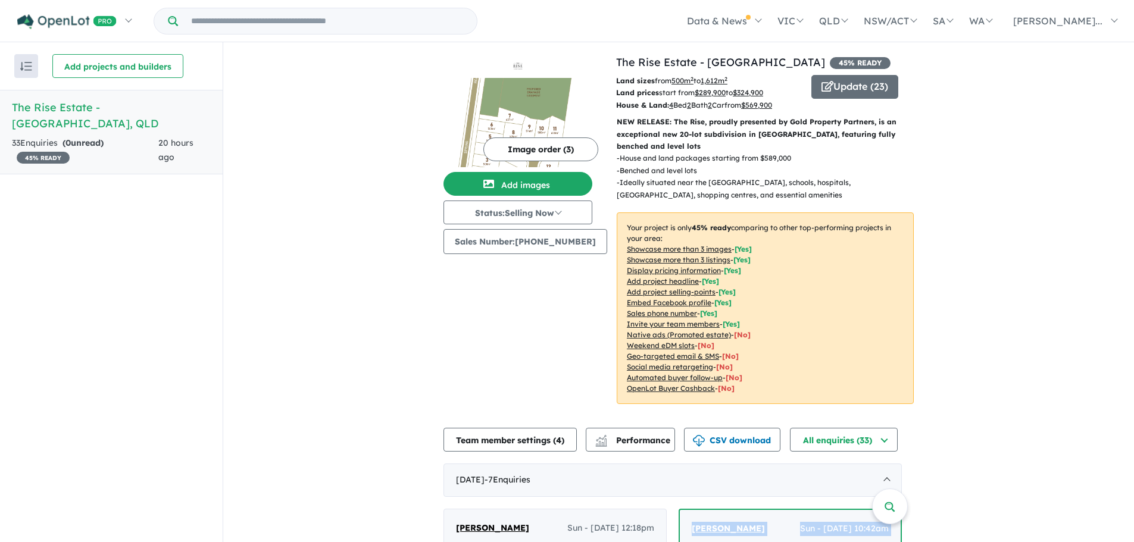
scroll to position [0, 0]
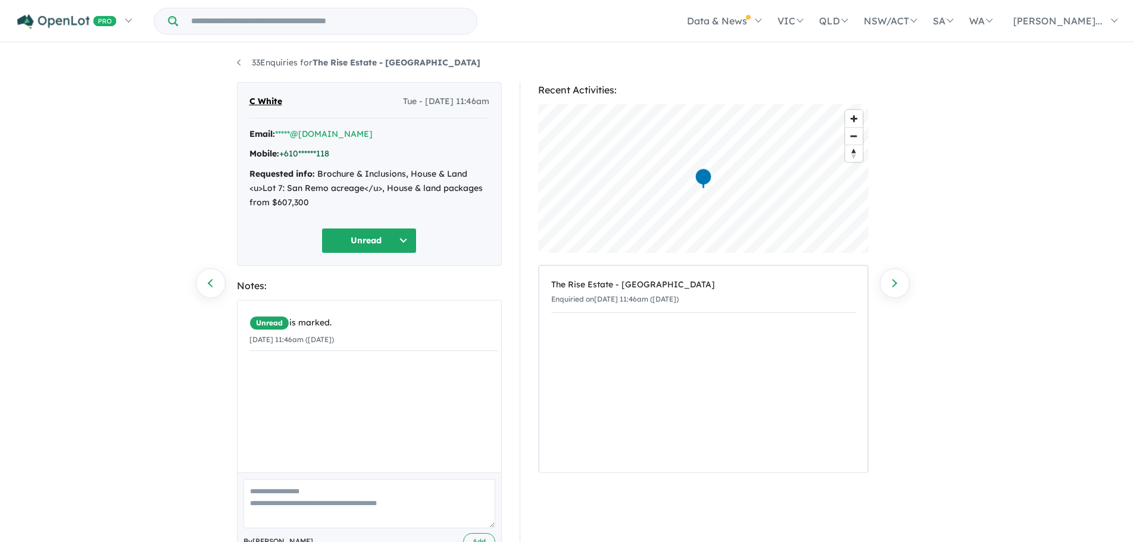
click at [291, 153] on link "+610******118" at bounding box center [304, 153] width 50 height 11
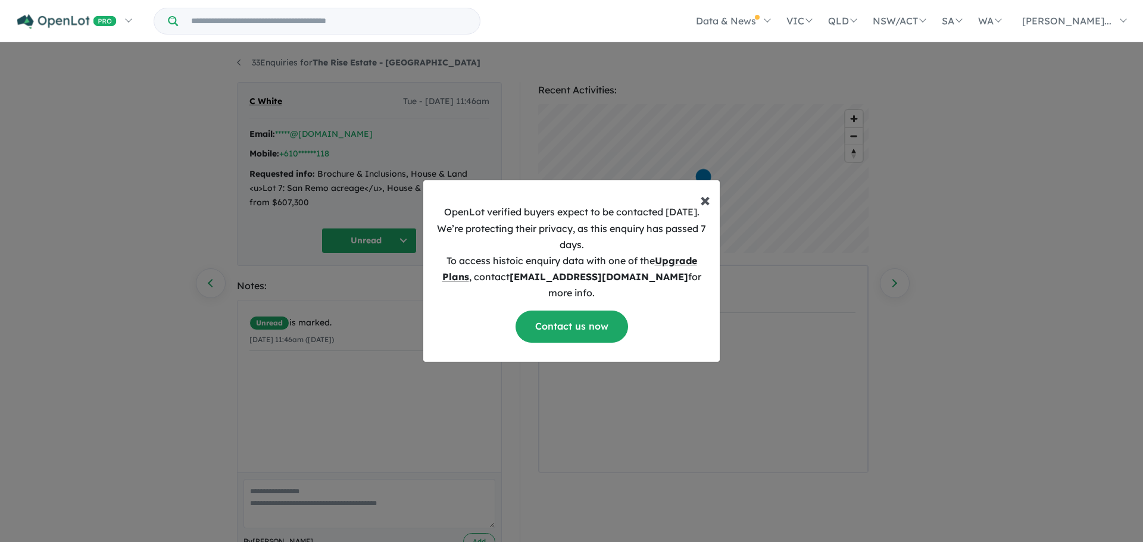
click at [707, 211] on span "×" at bounding box center [705, 200] width 10 height 24
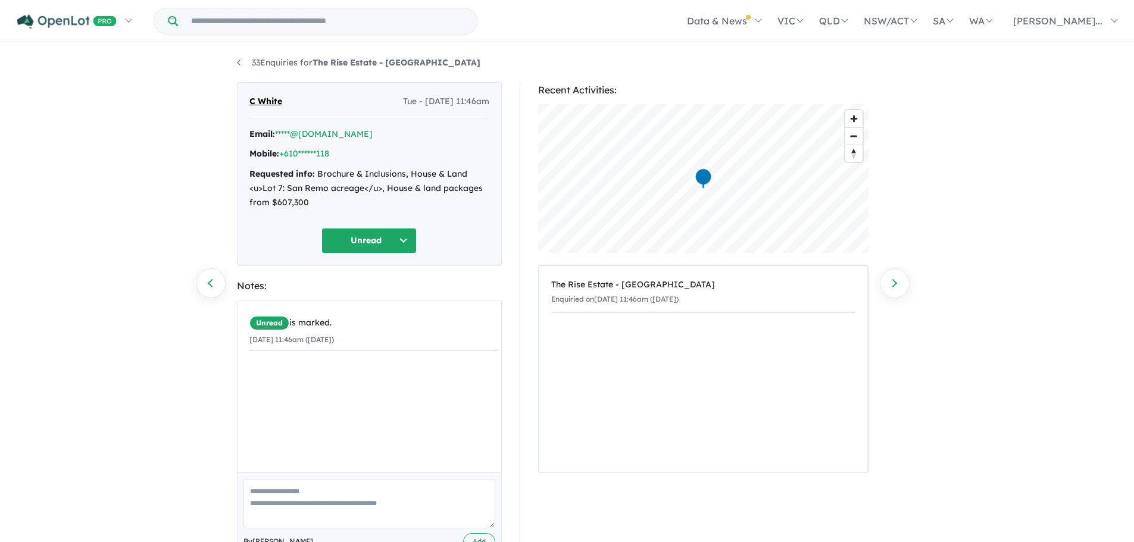
click at [380, 243] on button "Unread" at bounding box center [368, 241] width 95 height 26
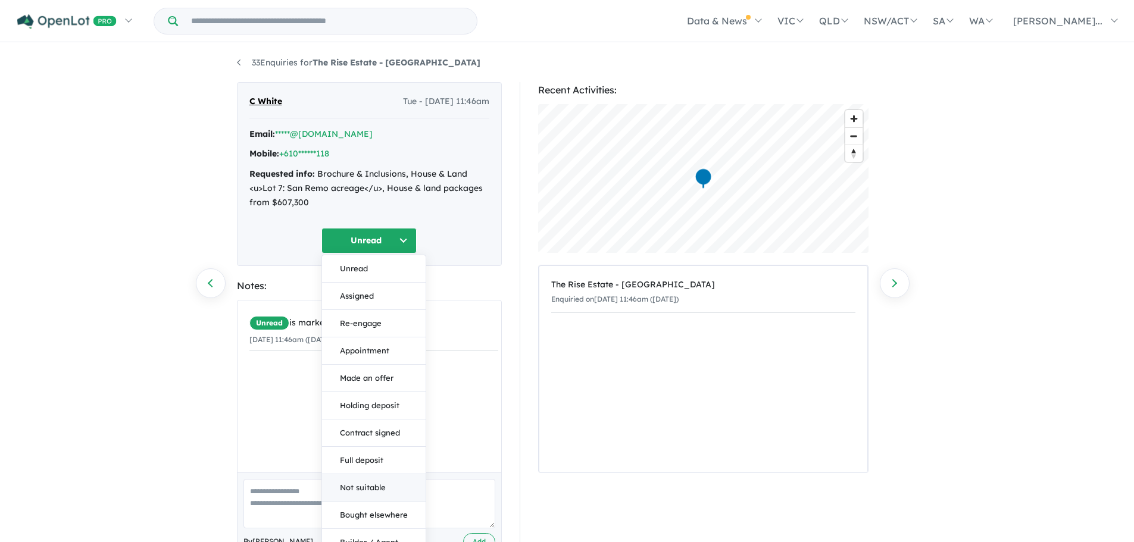
click at [367, 488] on button "Not suitable" at bounding box center [374, 487] width 104 height 27
